Goal: Task Accomplishment & Management: Manage account settings

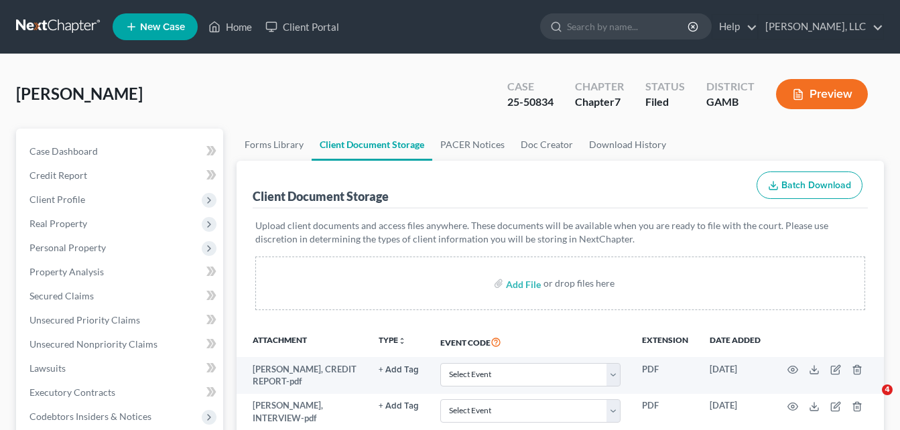
select select "26"
select select "6"
select select "22"
click at [238, 32] on link "Home" at bounding box center [230, 27] width 57 height 24
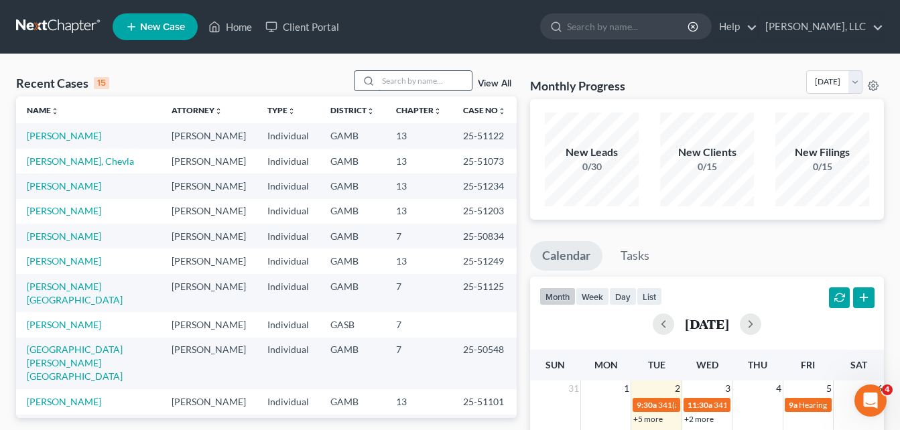
click at [401, 84] on input "search" at bounding box center [425, 80] width 94 height 19
type input "v"
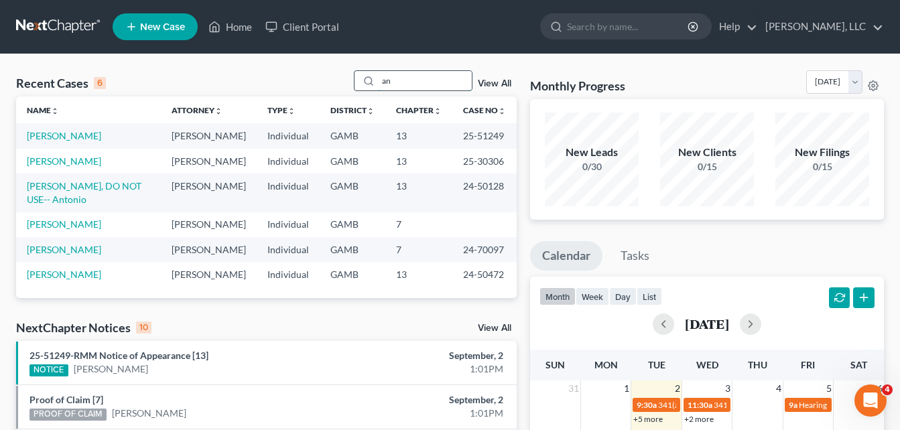
type input "a"
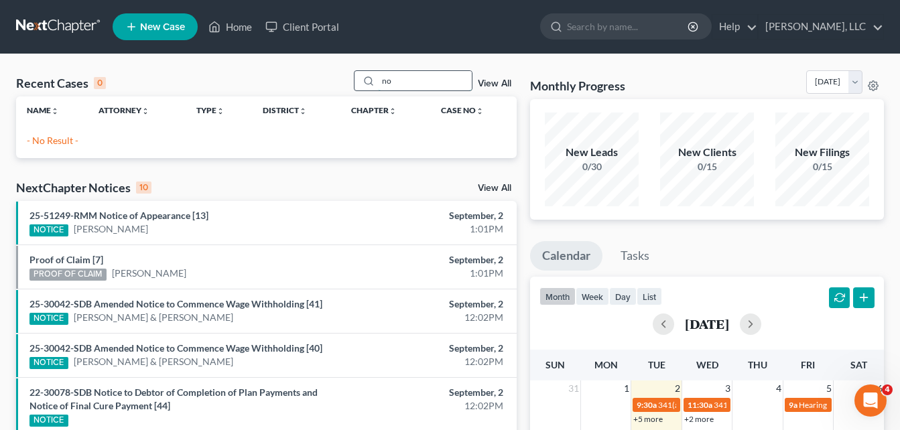
type input "n"
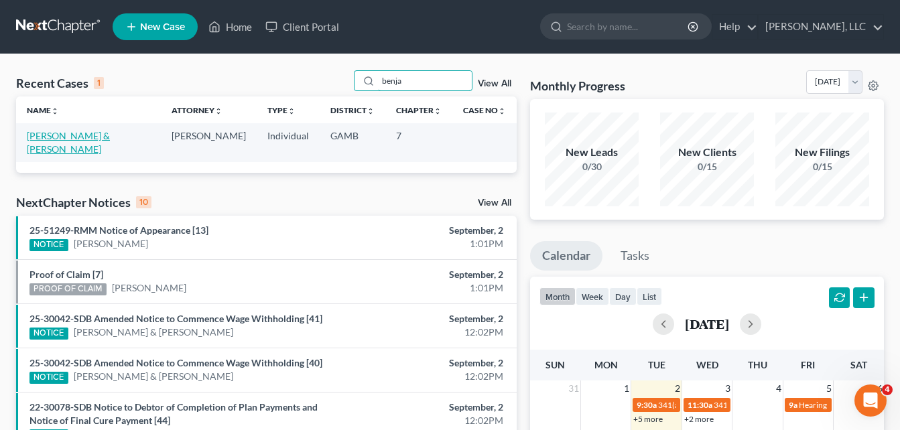
type input "benja"
click at [76, 135] on link "[PERSON_NAME] & [PERSON_NAME]" at bounding box center [68, 142] width 83 height 25
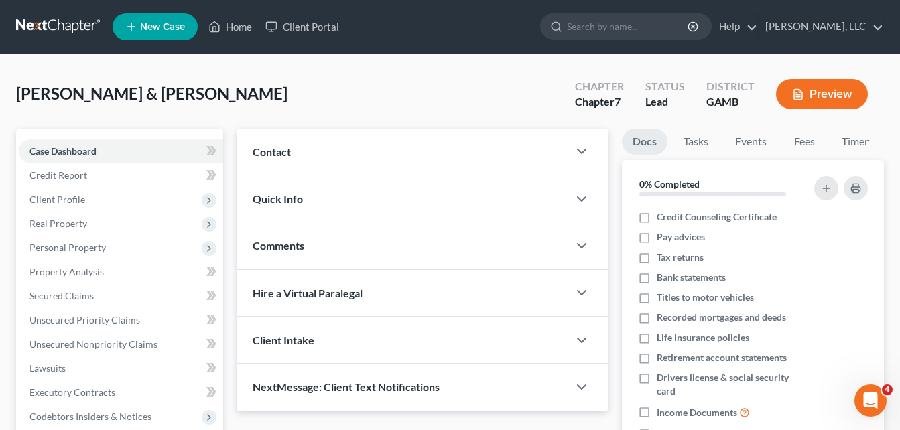
click at [231, 118] on div "[PERSON_NAME] & Makenzie Upgraded Chapter Chapter 7 Status Lead District [GEOGR…" at bounding box center [450, 99] width 868 height 58
click at [233, 27] on link "Home" at bounding box center [230, 27] width 57 height 24
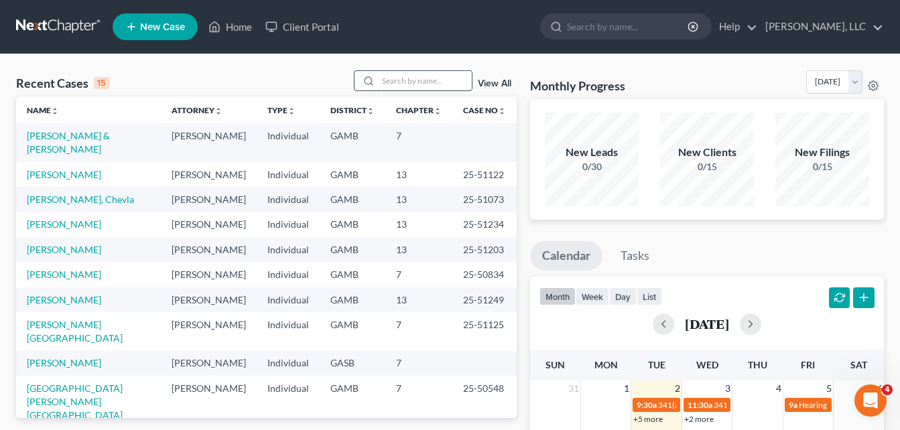
click at [395, 81] on input "search" at bounding box center [425, 80] width 94 height 19
type input "b"
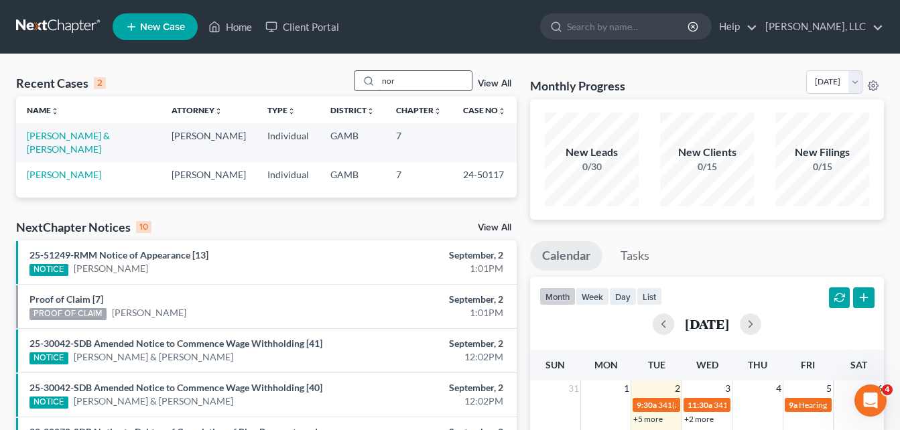
type input "nor"
click at [110, 137] on link "[PERSON_NAME] & [PERSON_NAME]" at bounding box center [68, 142] width 83 height 25
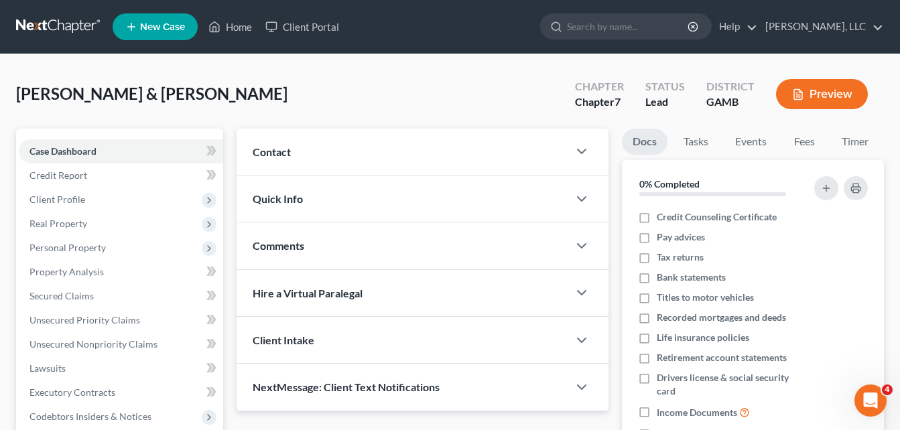
click at [229, 111] on div "[PERSON_NAME] & Makenzie Upgraded Chapter Chapter 7 Status Lead District [GEOGR…" at bounding box center [450, 99] width 868 height 58
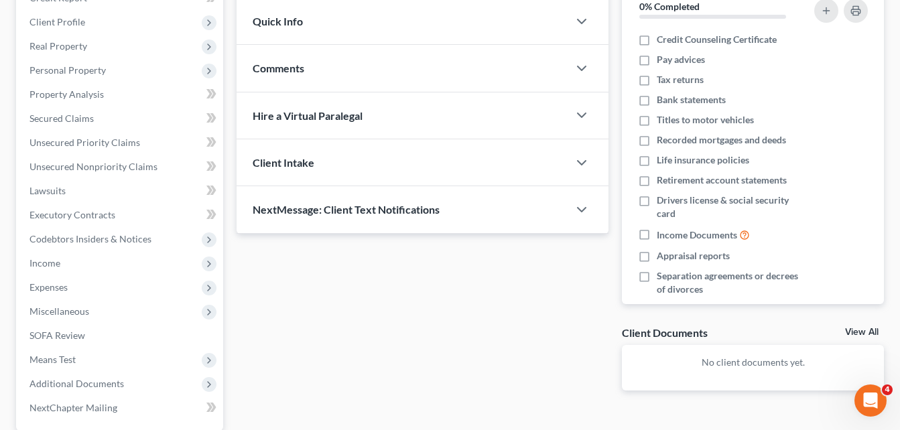
scroll to position [268, 0]
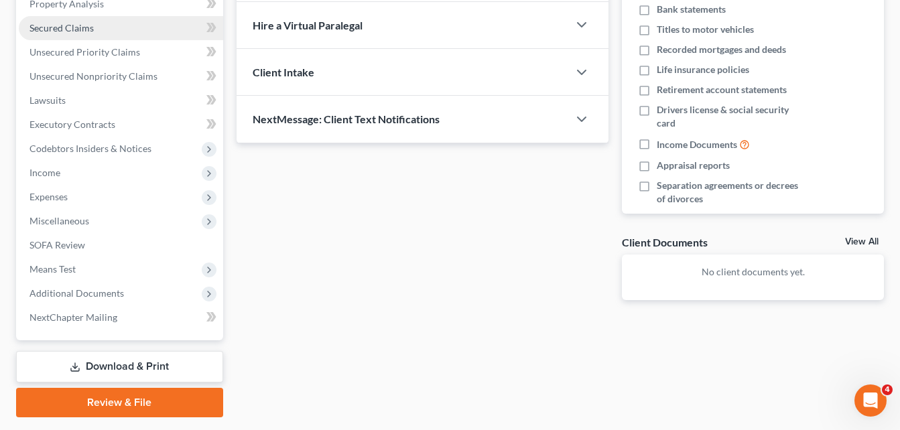
click at [64, 30] on span "Secured Claims" at bounding box center [61, 27] width 64 height 11
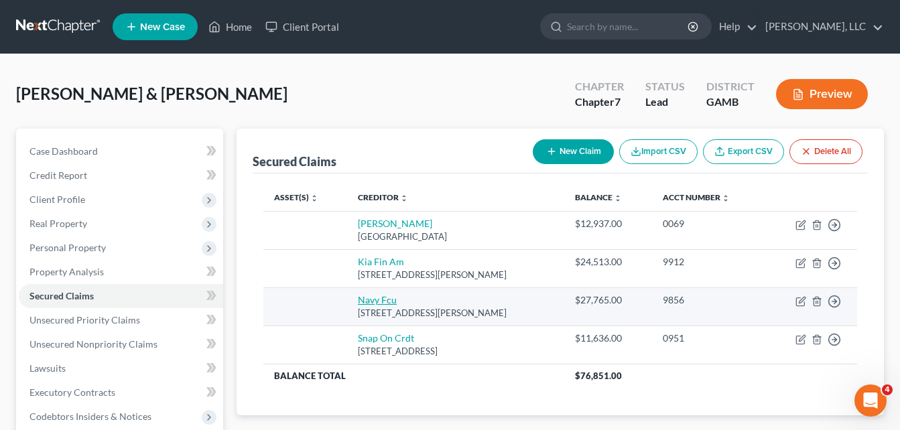
click at [370, 299] on link "Navy Fcu" at bounding box center [377, 299] width 39 height 11
select select "48"
select select "2"
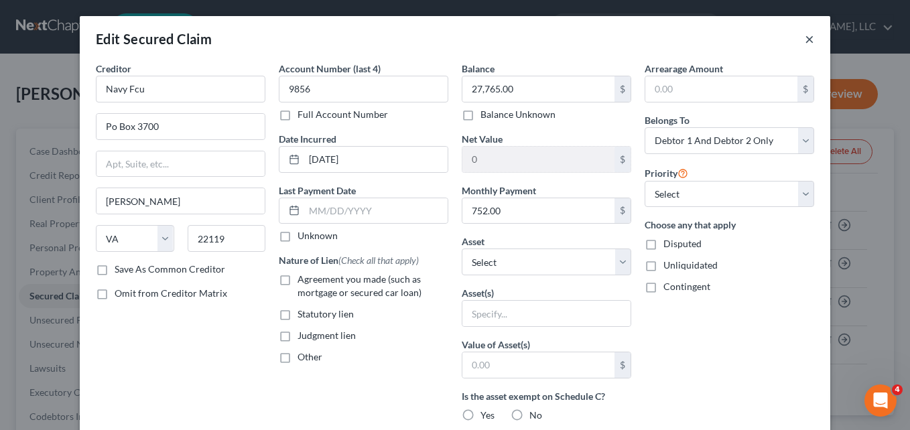
click at [806, 40] on button "×" at bounding box center [809, 39] width 9 height 16
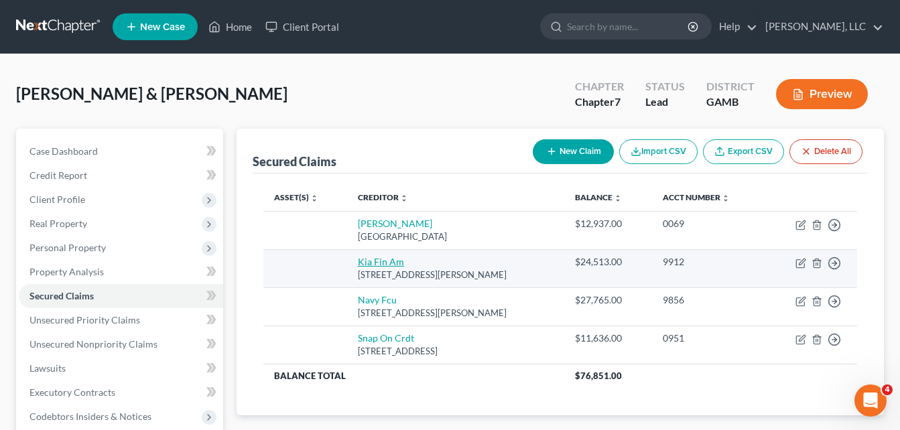
click at [393, 262] on link "Kia Fin Am" at bounding box center [381, 261] width 46 height 11
select select "4"
select select "0"
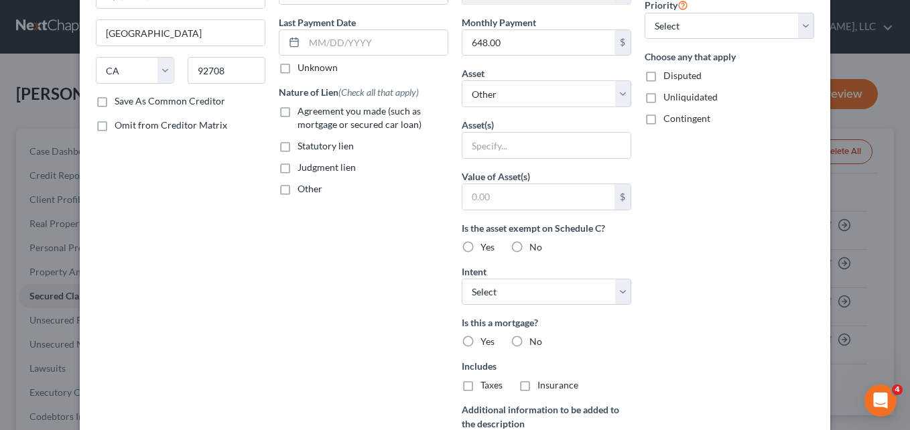
scroll to position [180, 0]
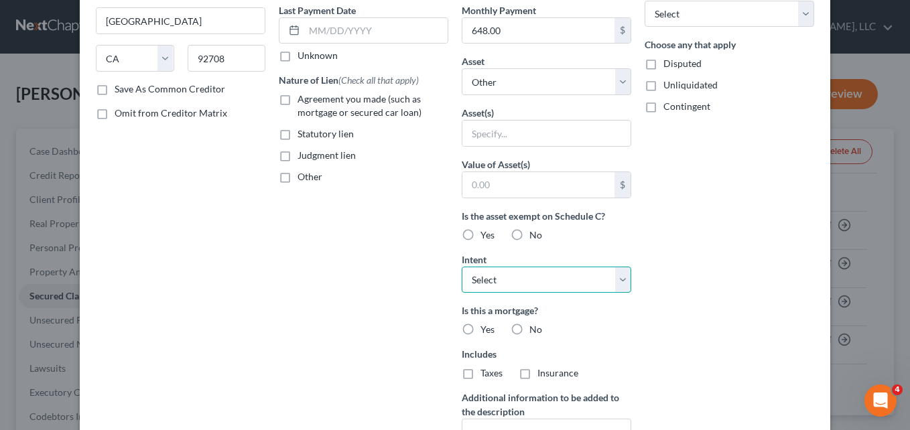
click at [619, 282] on select "Select Surrender Redeem Reaffirm Avoid Other" at bounding box center [547, 280] width 170 height 27
drag, startPoint x: 619, startPoint y: 282, endPoint x: 579, endPoint y: 280, distance: 40.3
click at [579, 280] on select "Select Surrender Redeem Reaffirm Avoid Other" at bounding box center [547, 280] width 170 height 27
select select "0"
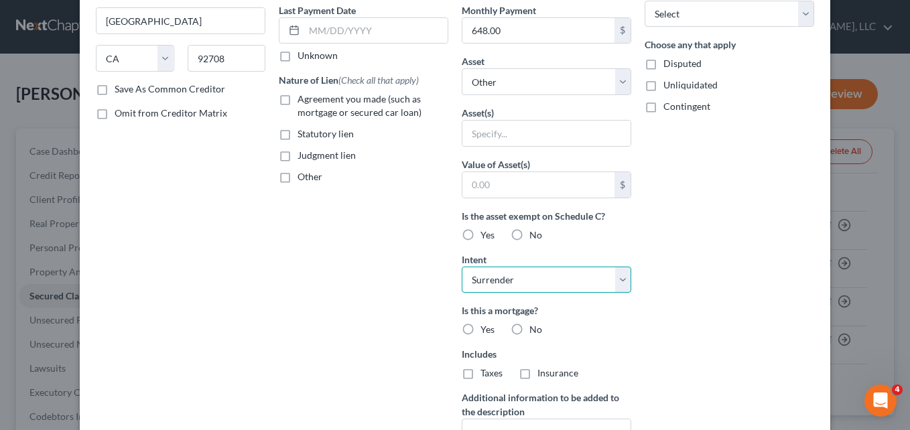
click at [462, 267] on select "Select Surrender Redeem Reaffirm Avoid Other" at bounding box center [547, 280] width 170 height 27
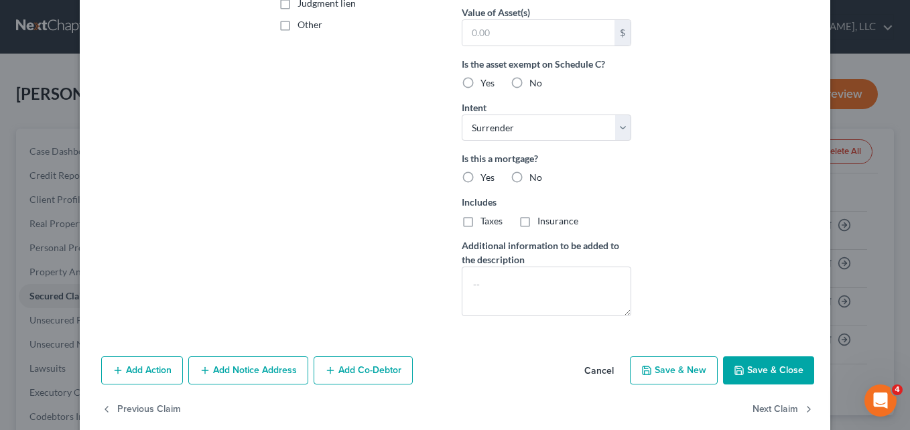
scroll to position [353, 0]
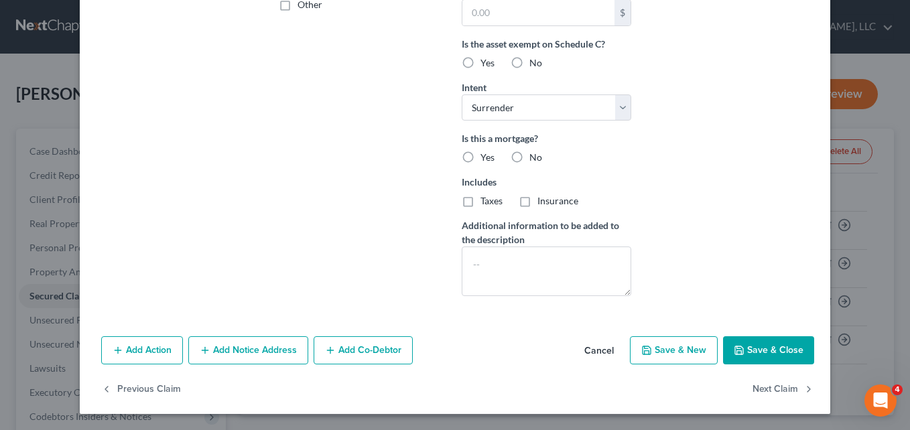
click at [762, 353] on button "Save & Close" at bounding box center [768, 350] width 91 height 28
select select
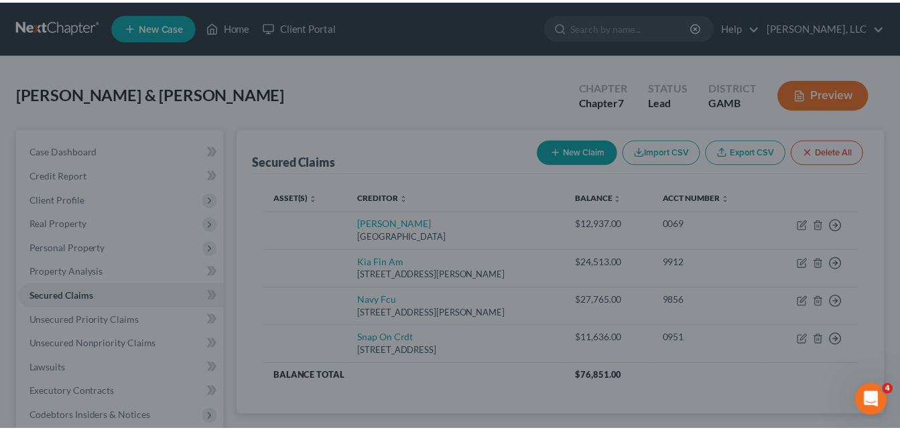
scroll to position [206, 0]
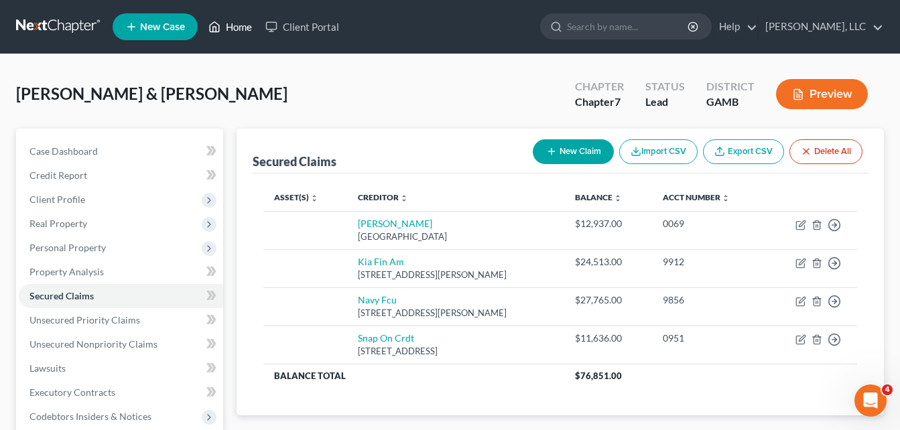
click at [239, 28] on link "Home" at bounding box center [230, 27] width 57 height 24
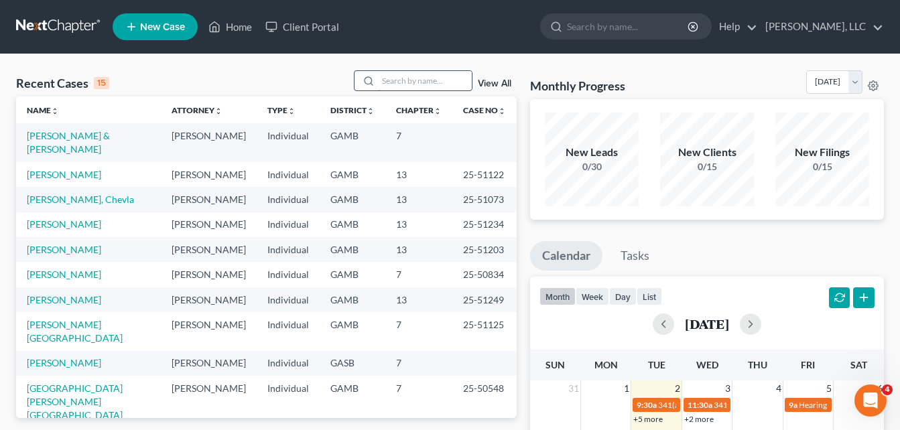
click at [400, 79] on input "search" at bounding box center [425, 80] width 94 height 19
type input "[PERSON_NAME]"
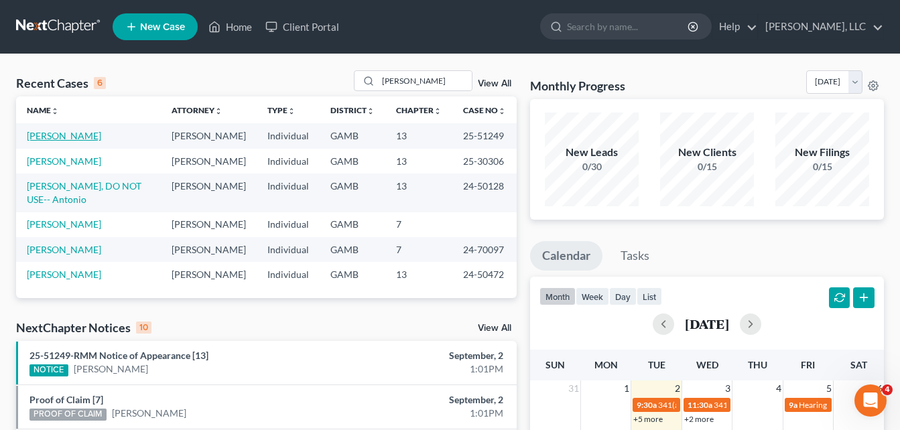
click at [66, 139] on link "[PERSON_NAME]" at bounding box center [64, 135] width 74 height 11
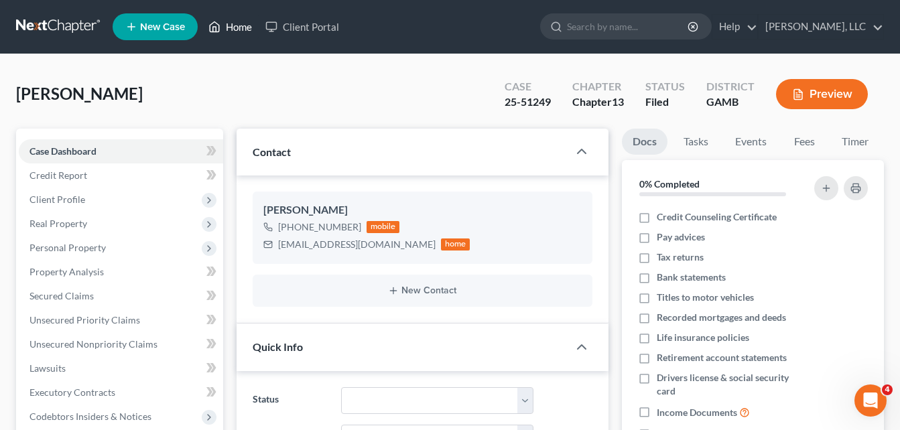
click at [236, 34] on link "Home" at bounding box center [230, 27] width 57 height 24
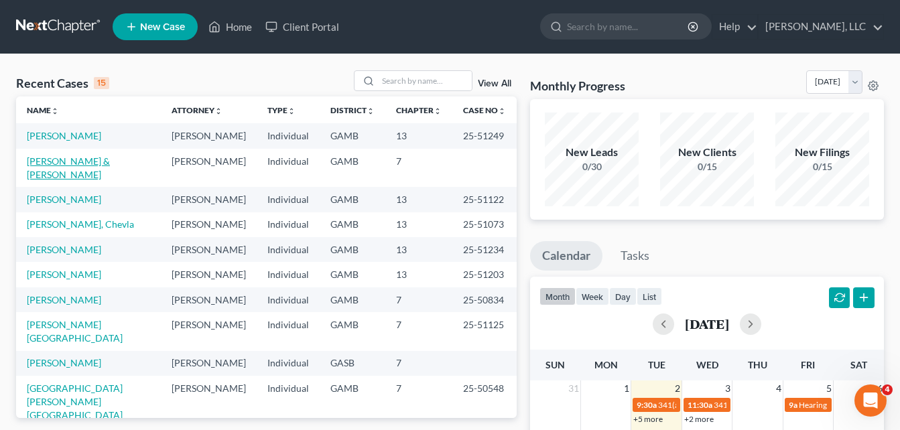
click at [60, 160] on link "[PERSON_NAME] & [PERSON_NAME]" at bounding box center [68, 168] width 83 height 25
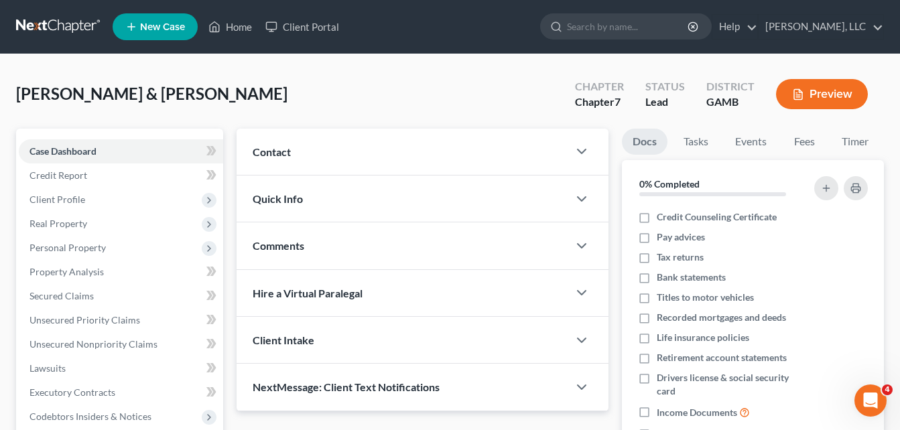
click at [263, 247] on span "Comments" at bounding box center [279, 245] width 52 height 13
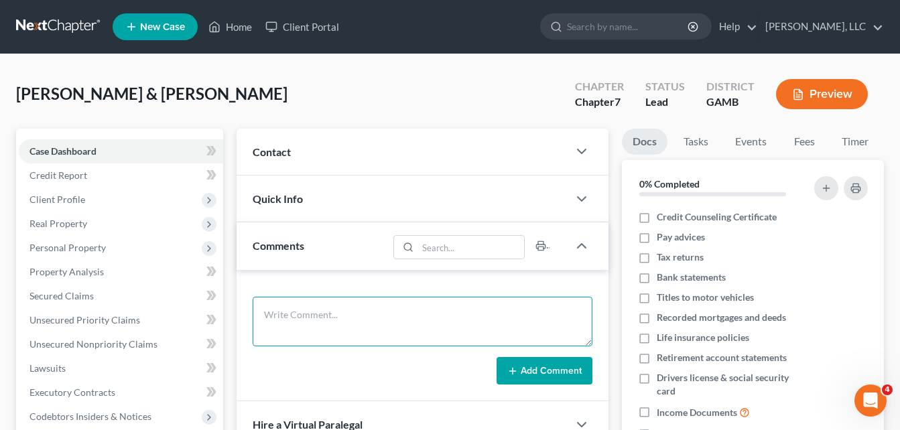
click at [300, 315] on textarea at bounding box center [423, 322] width 340 height 50
click at [474, 326] on textarea "mariner finance ... is in collections .." at bounding box center [423, 322] width 340 height 50
type textarea "mariner finance ... is in collections .. kia is the vehicle that is being surre…"
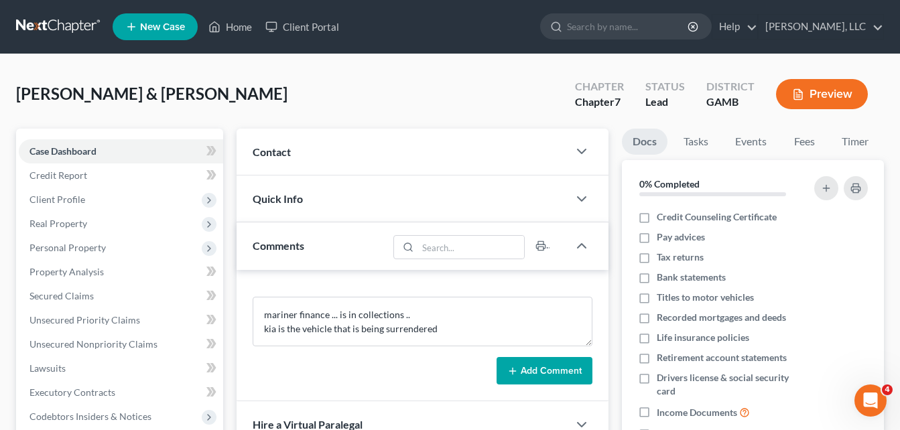
click at [553, 372] on button "Add Comment" at bounding box center [545, 371] width 96 height 28
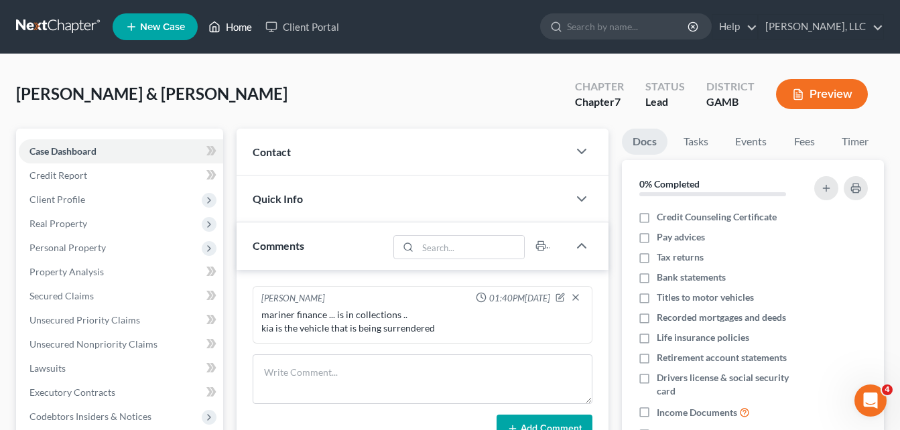
click at [236, 27] on link "Home" at bounding box center [230, 27] width 57 height 24
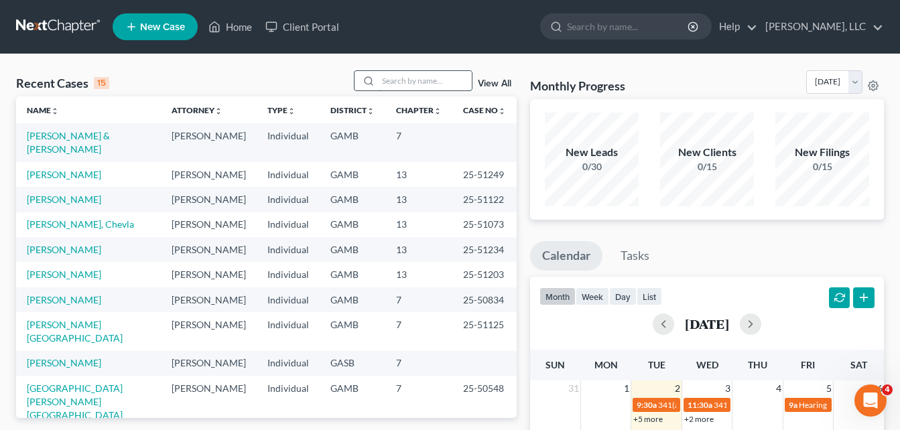
click at [392, 82] on input "search" at bounding box center [425, 80] width 94 height 19
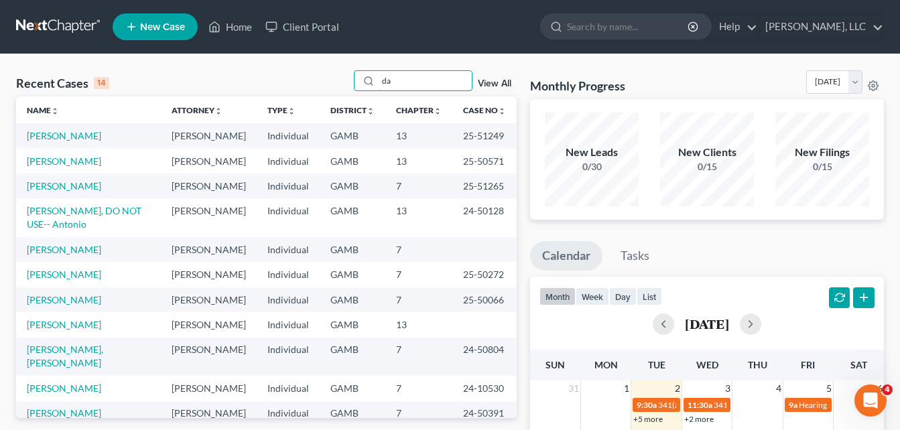
type input "d"
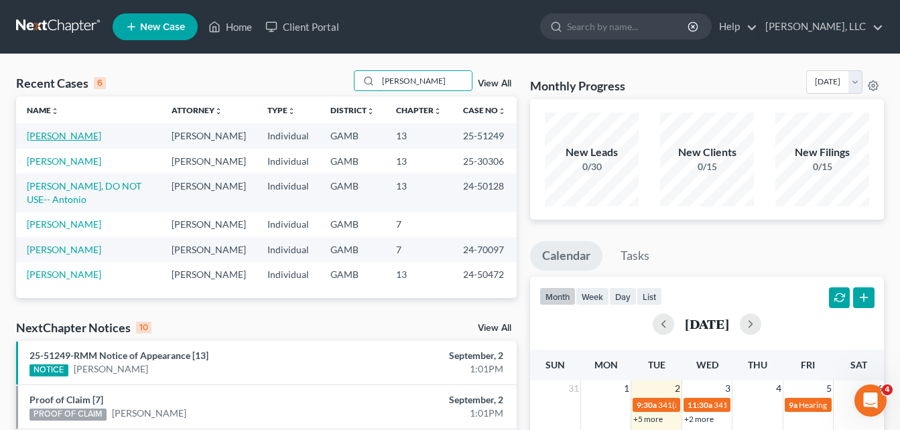
type input "[PERSON_NAME]"
click at [84, 139] on link "[PERSON_NAME]" at bounding box center [64, 135] width 74 height 11
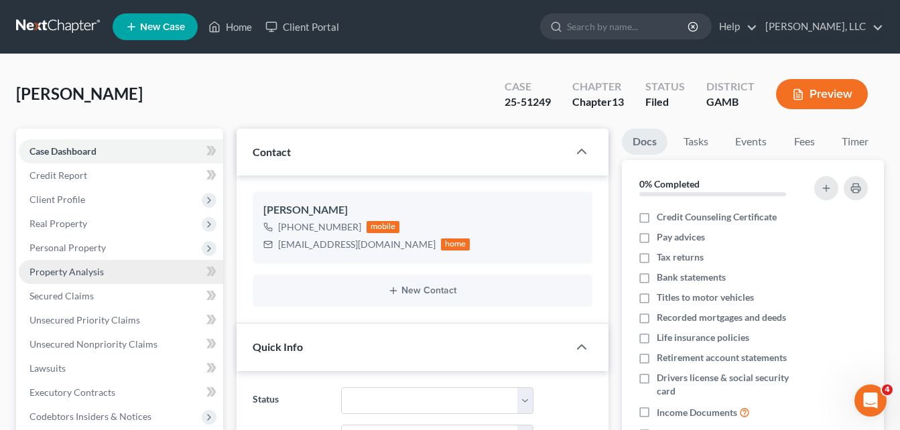
click at [56, 267] on span "Property Analysis" at bounding box center [66, 271] width 74 height 11
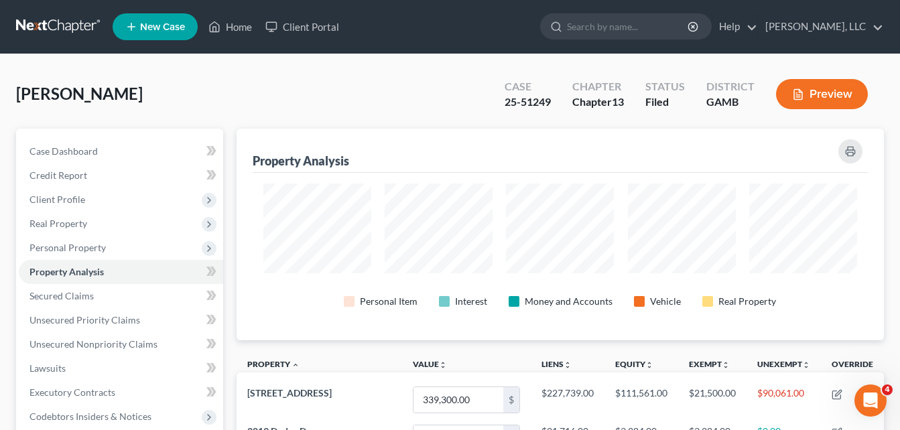
scroll to position [212, 648]
click at [235, 99] on div "[PERSON_NAME] Upgraded Case 25-51249 Chapter Chapter 13 Status [GEOGRAPHIC_DATA…" at bounding box center [450, 99] width 868 height 58
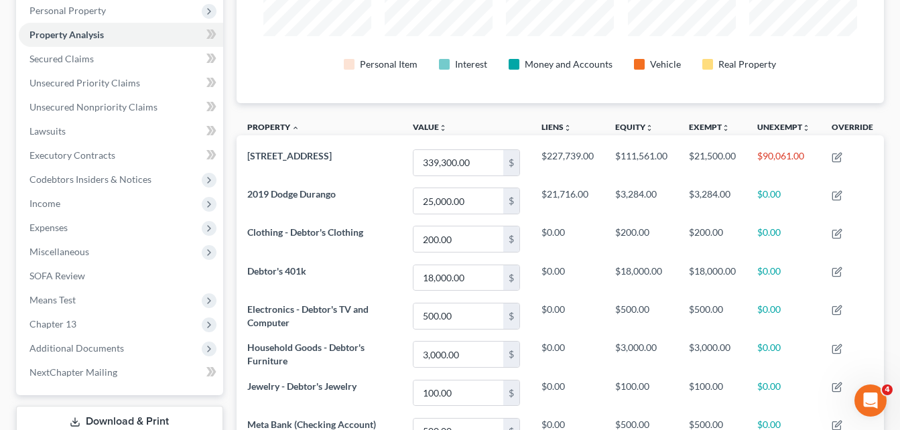
scroll to position [237, 0]
click at [231, 137] on div "Property Analysis Personal Item Interest Money and Accounts Vehicle Real Proper…" at bounding box center [560, 269] width 661 height 755
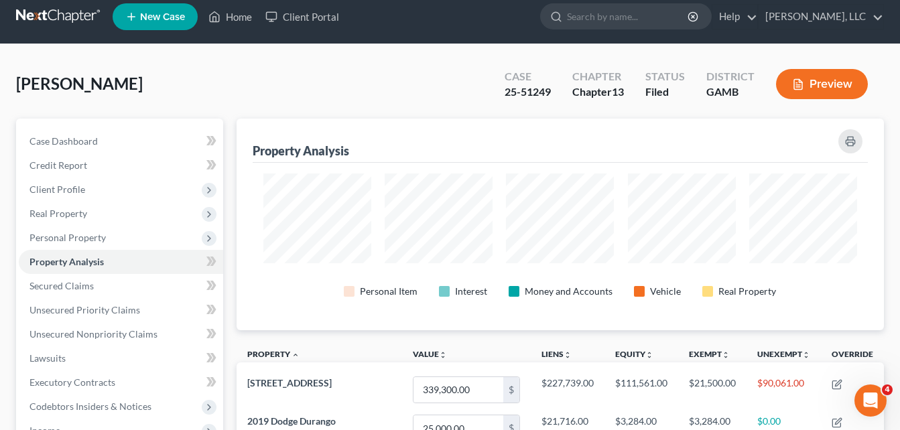
scroll to position [0, 0]
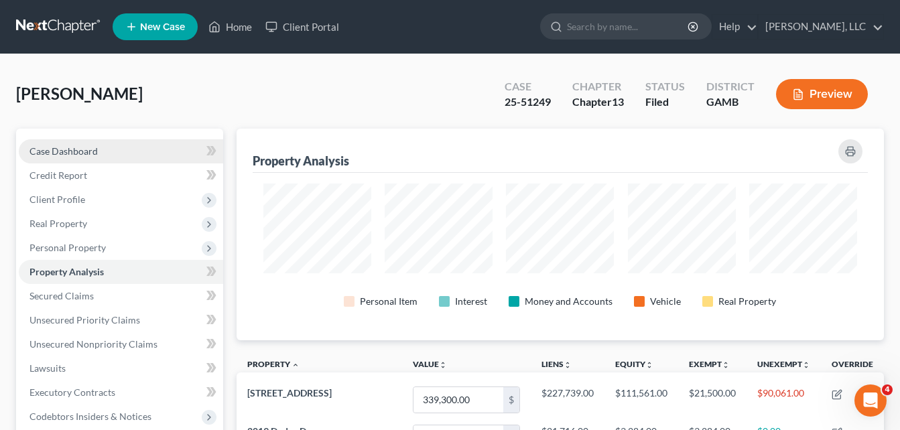
click at [84, 151] on span "Case Dashboard" at bounding box center [63, 150] width 68 height 11
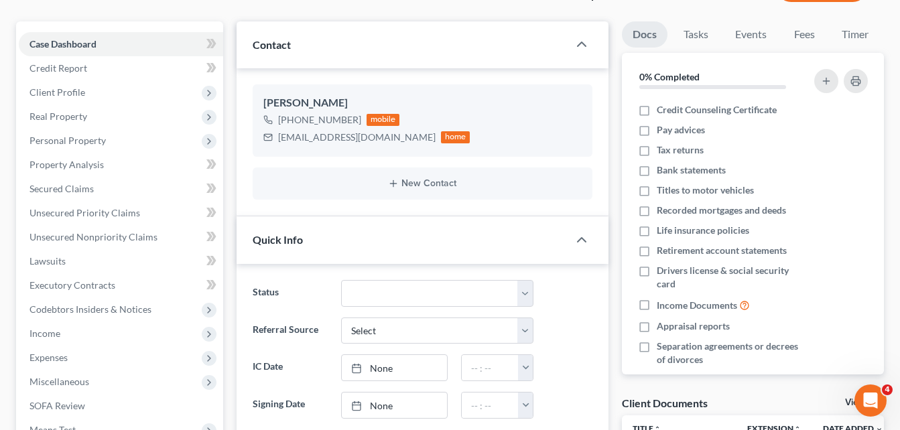
scroll to position [134, 0]
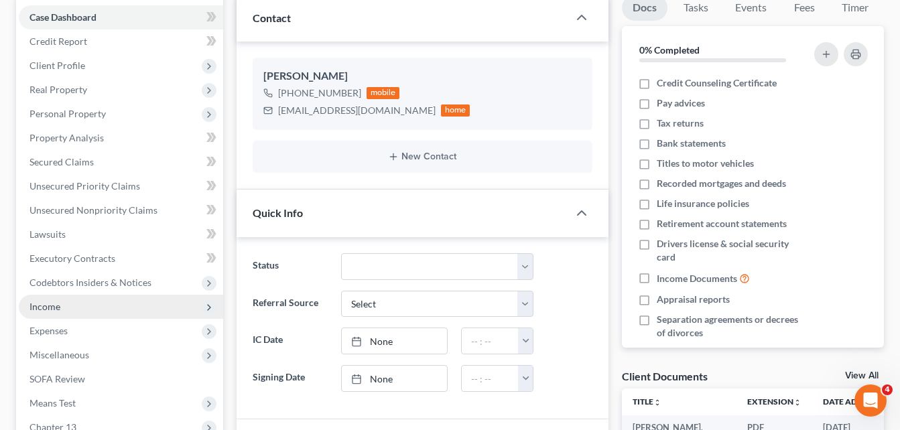
click at [45, 306] on span "Income" at bounding box center [44, 306] width 31 height 11
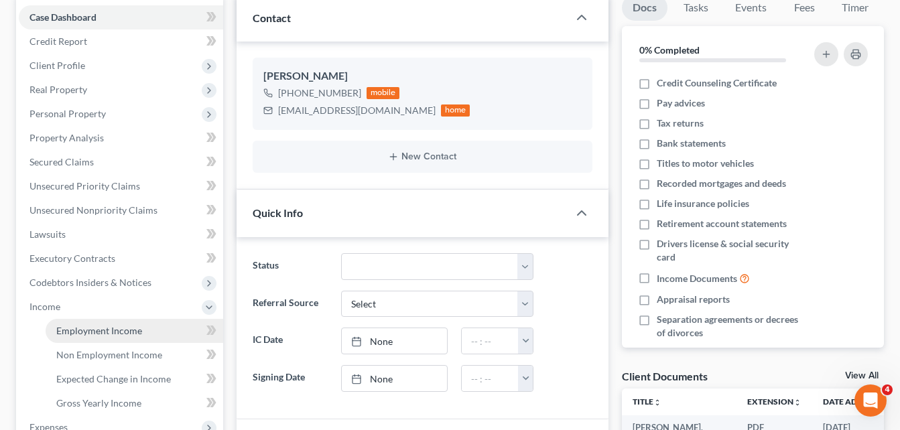
click at [74, 327] on span "Employment Income" at bounding box center [99, 330] width 86 height 11
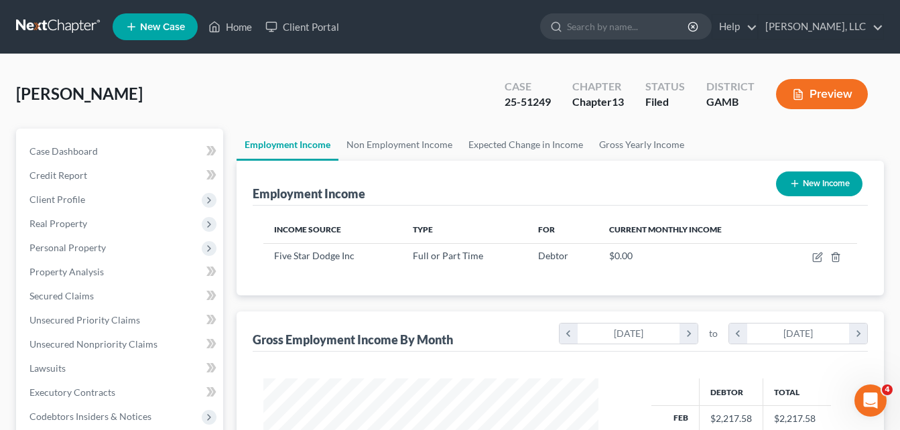
scroll to position [241, 363]
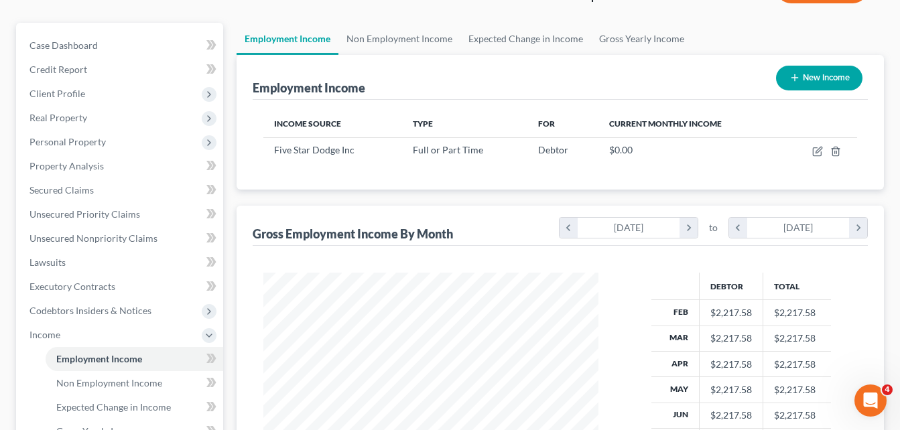
scroll to position [107, 0]
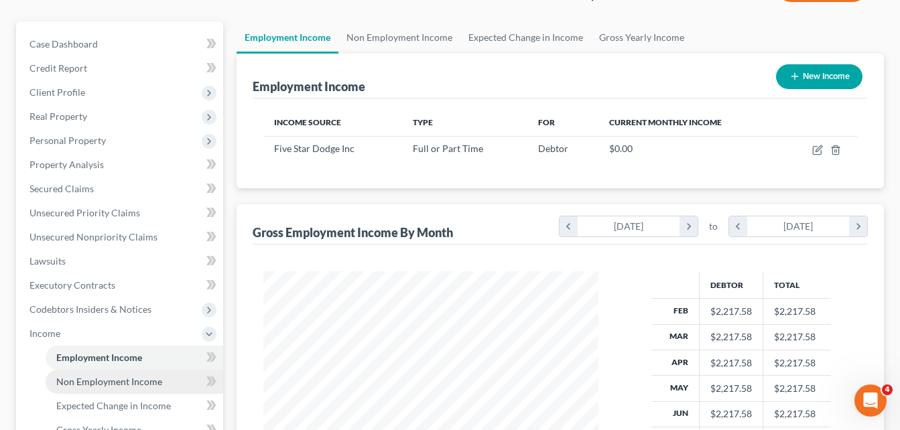
click at [99, 381] on span "Non Employment Income" at bounding box center [109, 381] width 106 height 11
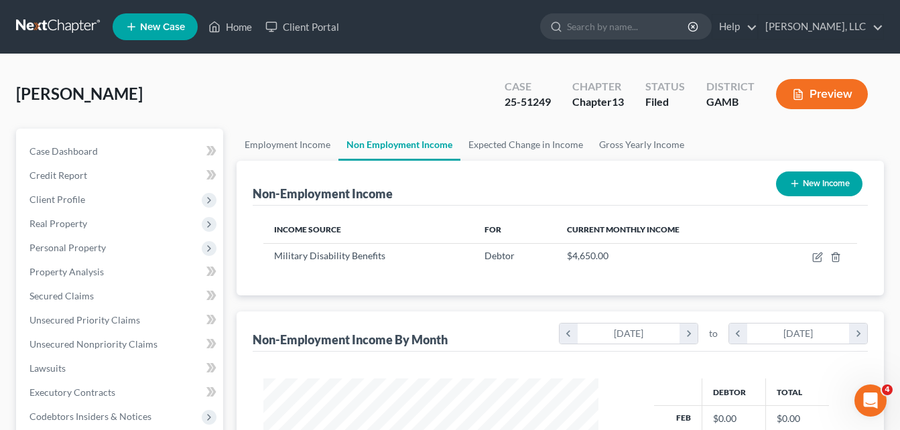
scroll to position [241, 363]
click at [74, 154] on span "Case Dashboard" at bounding box center [63, 150] width 68 height 11
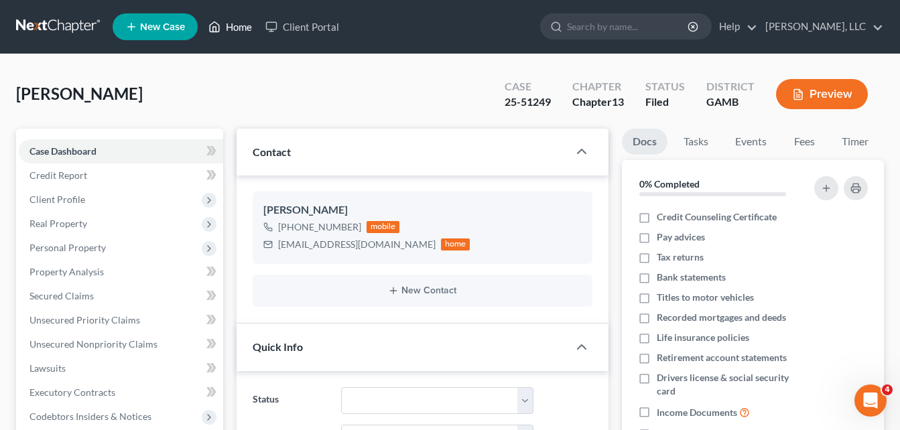
click at [241, 28] on link "Home" at bounding box center [230, 27] width 57 height 24
